Goal: Task Accomplishment & Management: Manage account settings

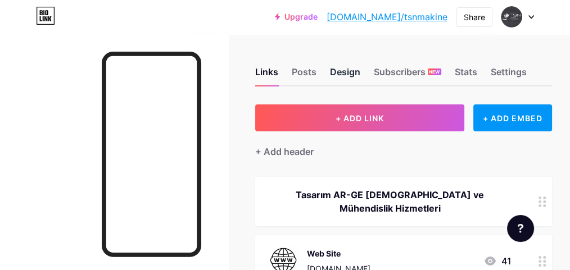
click at [358, 69] on div "Design" at bounding box center [345, 75] width 30 height 20
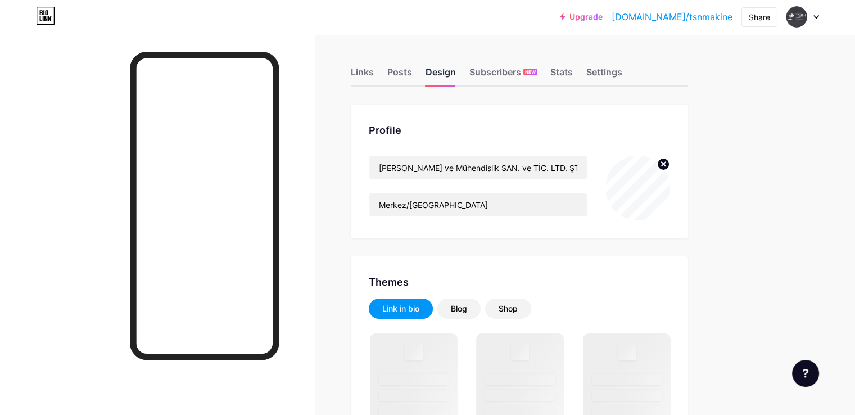
click at [427, 70] on div "Design" at bounding box center [441, 75] width 30 height 20
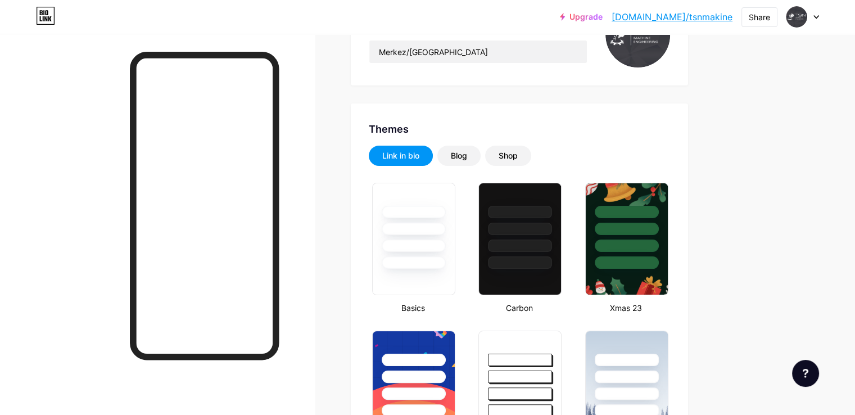
type input "#000000"
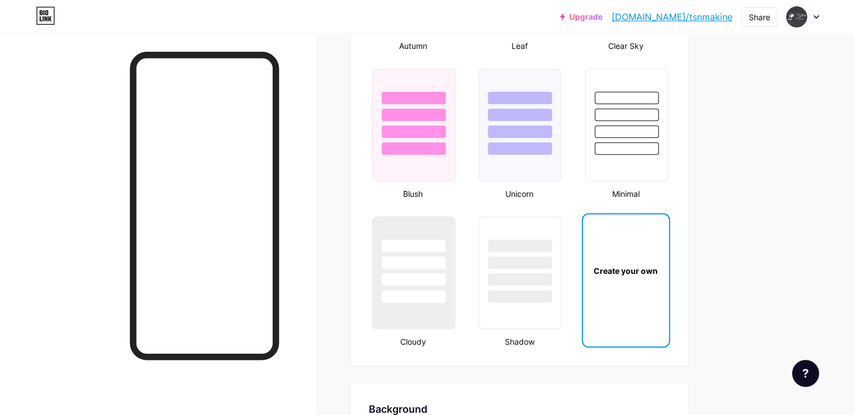
scroll to position [1180, 0]
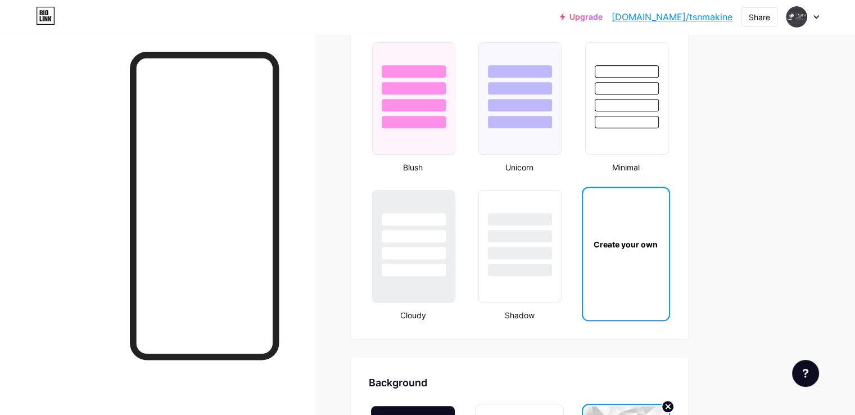
click at [427, 202] on div "Create your own" at bounding box center [626, 244] width 86 height 112
click at [427, 202] on div "Create your own" at bounding box center [626, 244] width 82 height 12
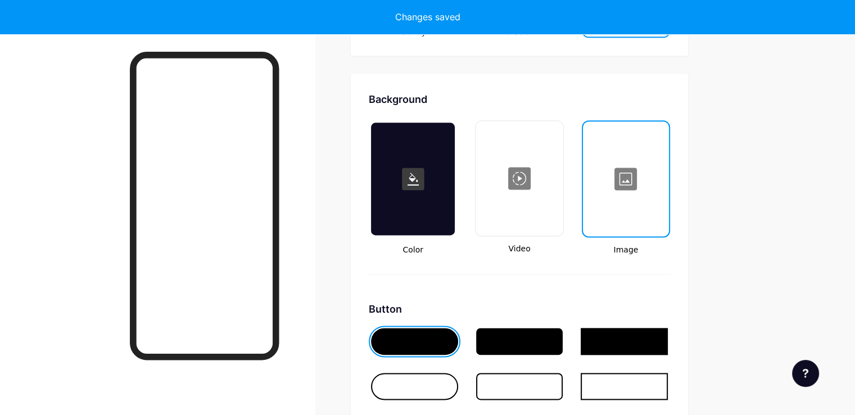
scroll to position [1489, 0]
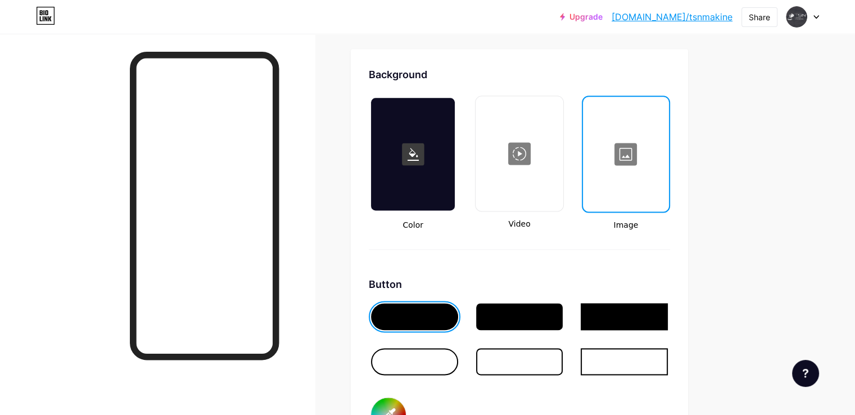
type input "#000000"
click at [427, 153] on div at bounding box center [626, 154] width 84 height 112
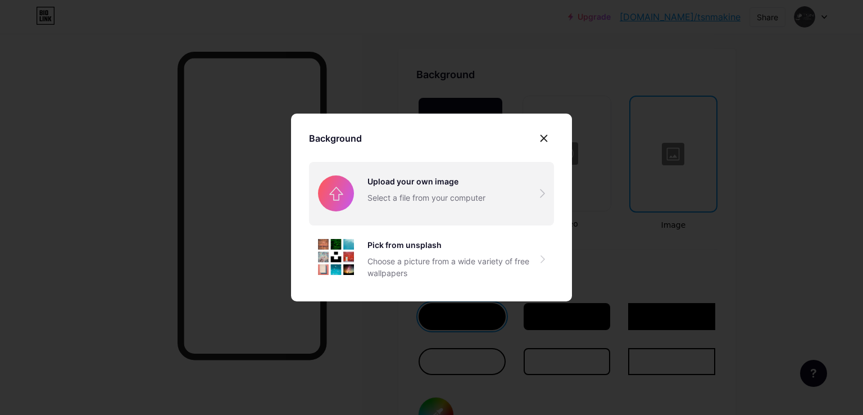
click at [427, 195] on input "file" at bounding box center [431, 193] width 245 height 63
type input "C:\fakepath\tsn açıkgri.pdf"
click at [427, 179] on input "file" at bounding box center [431, 193] width 245 height 63
click at [419, 201] on input "file" at bounding box center [431, 193] width 245 height 63
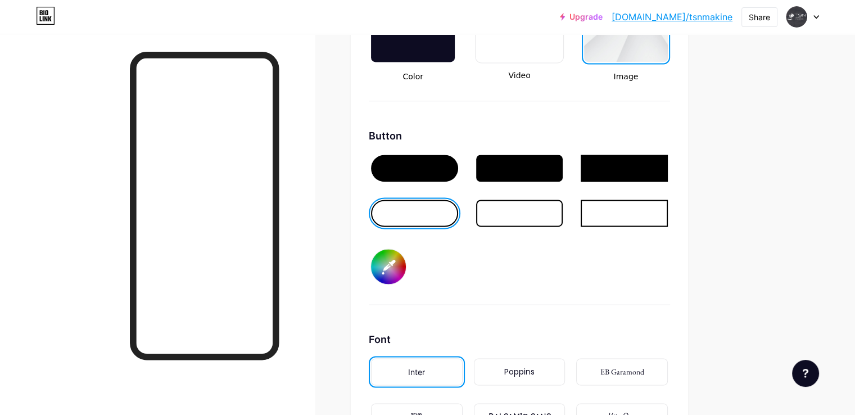
scroll to position [1657, 0]
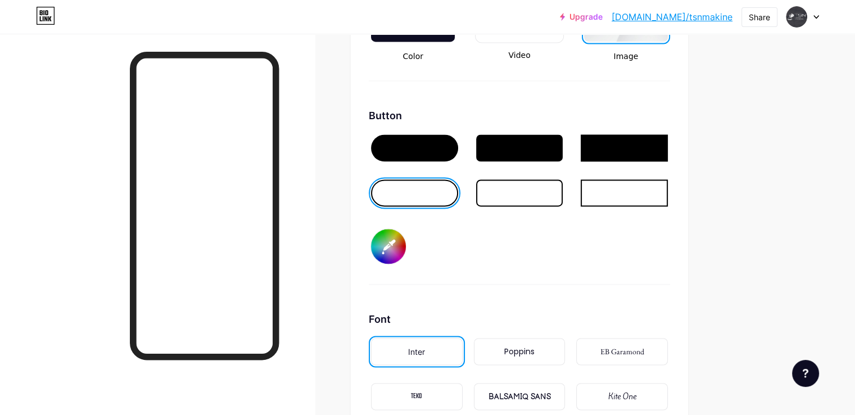
click at [427, 196] on div at bounding box center [519, 192] width 87 height 27
click at [427, 200] on div at bounding box center [414, 192] width 87 height 27
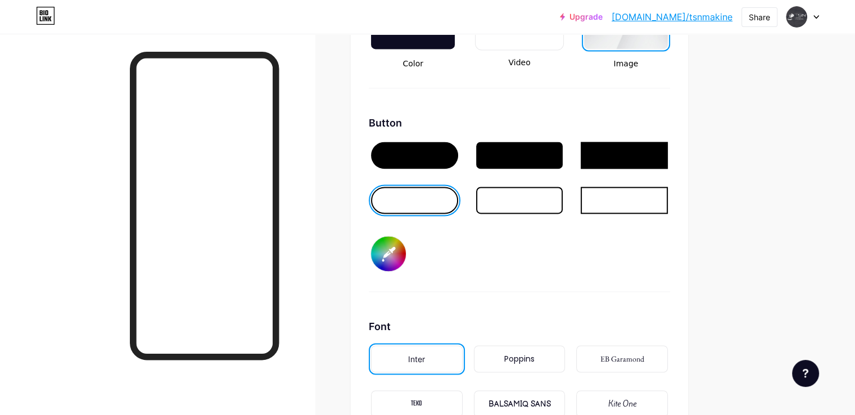
scroll to position [1630, 0]
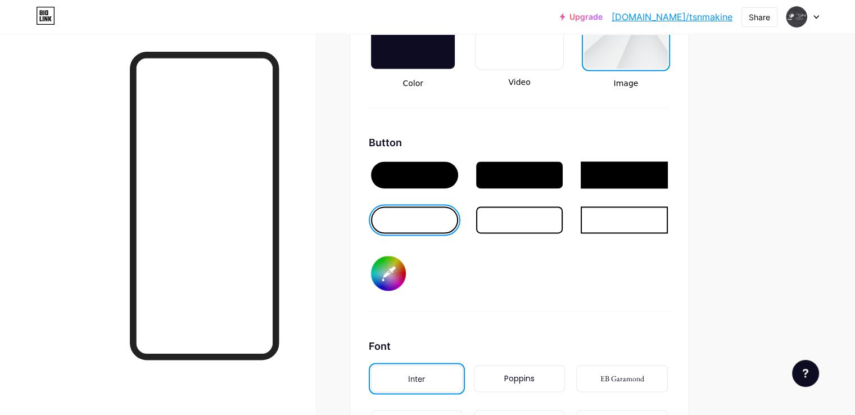
click at [427, 170] on div at bounding box center [414, 174] width 87 height 27
click at [427, 202] on div at bounding box center [414, 219] width 87 height 27
click at [427, 202] on div at bounding box center [624, 219] width 87 height 27
click at [422, 202] on div at bounding box center [414, 219] width 87 height 27
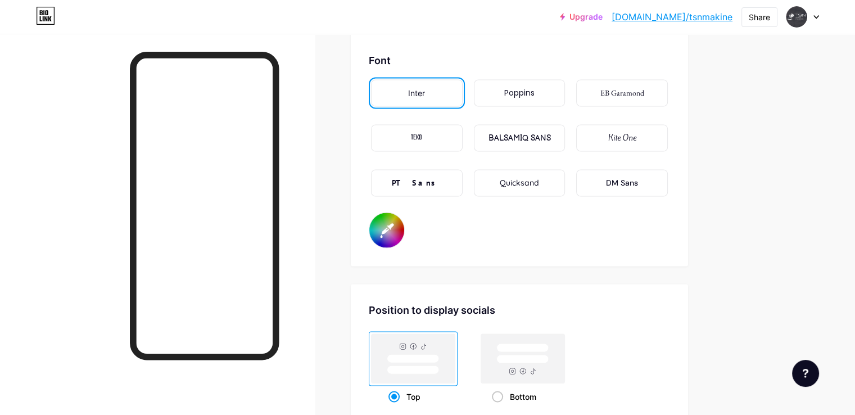
scroll to position [1799, 0]
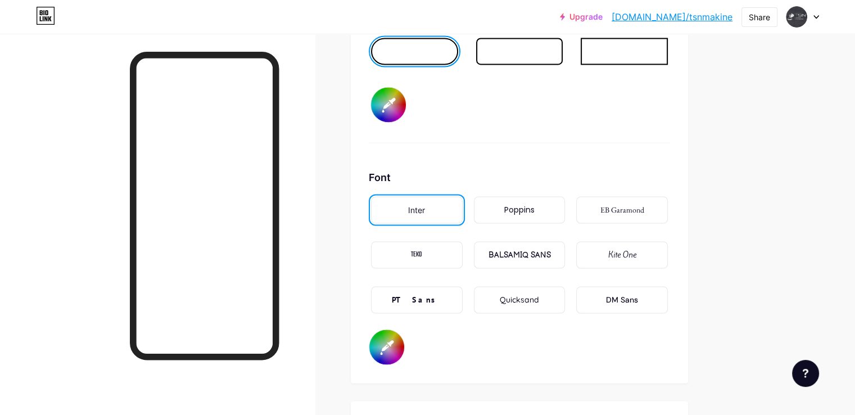
click at [406, 99] on input "#000000" at bounding box center [388, 104] width 35 height 35
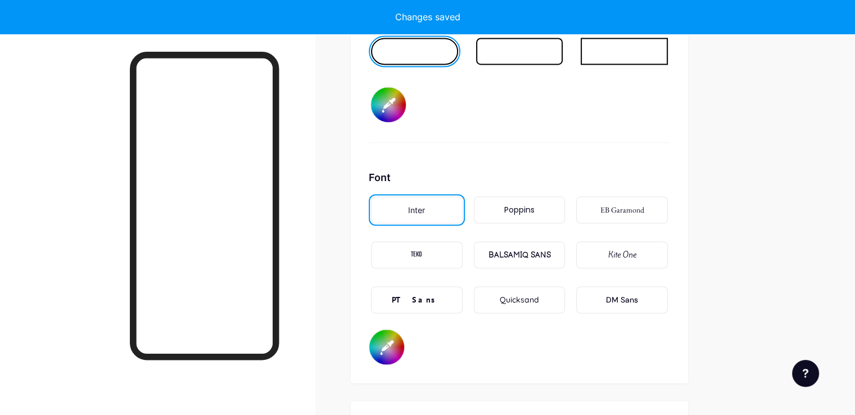
type input "#000000"
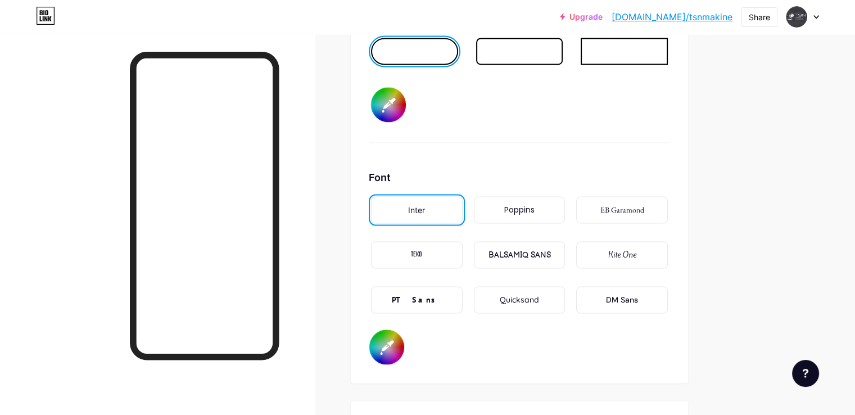
click at [427, 156] on div "Background Color Video Image Button #000000 Font Inter Poppins EB Garamond TEKO…" at bounding box center [519, 61] width 301 height 608
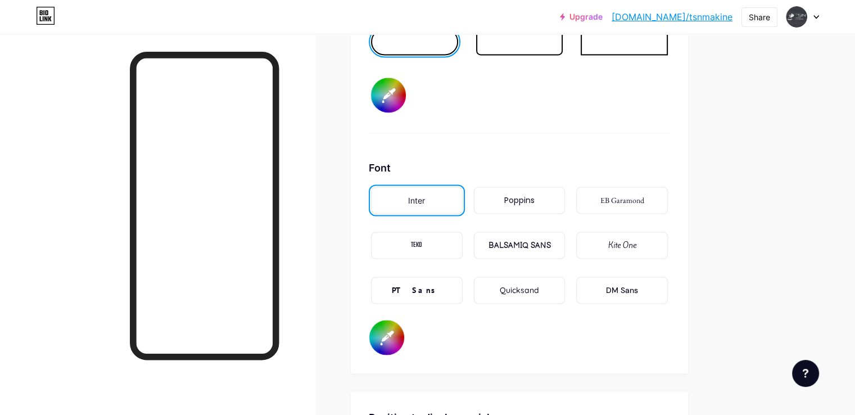
scroll to position [1686, 0]
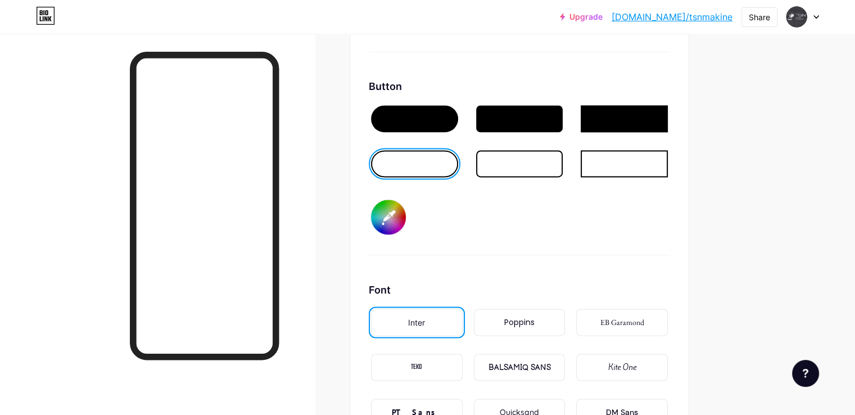
click at [427, 160] on div at bounding box center [519, 163] width 87 height 27
click at [427, 157] on div at bounding box center [414, 163] width 87 height 27
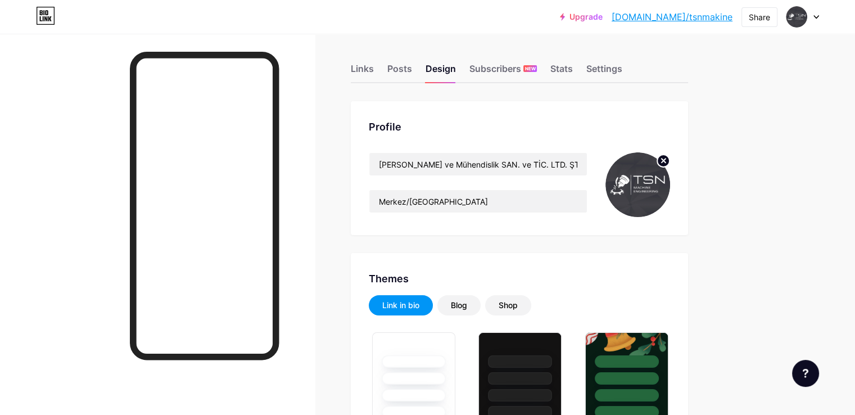
scroll to position [0, 0]
